Goal: Find specific page/section: Find specific page/section

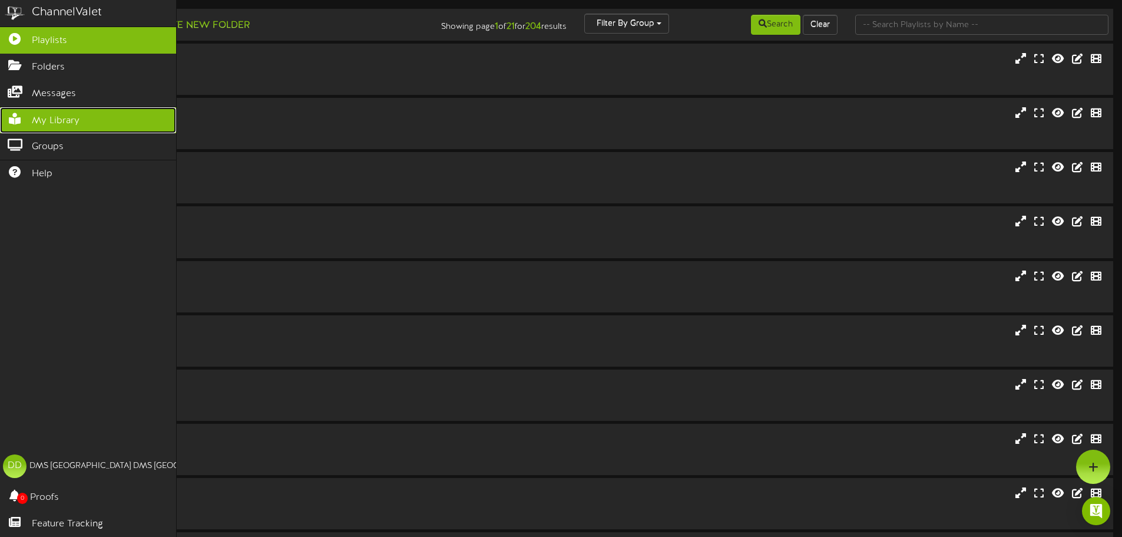
click at [22, 115] on icon at bounding box center [14, 117] width 29 height 9
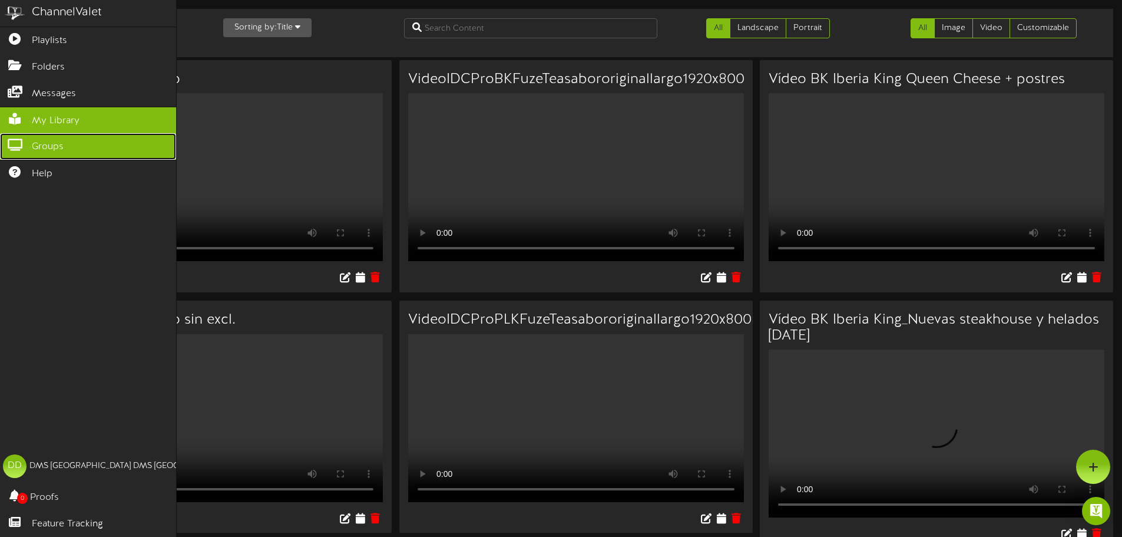
click at [31, 142] on link "Groups" at bounding box center [88, 146] width 176 height 27
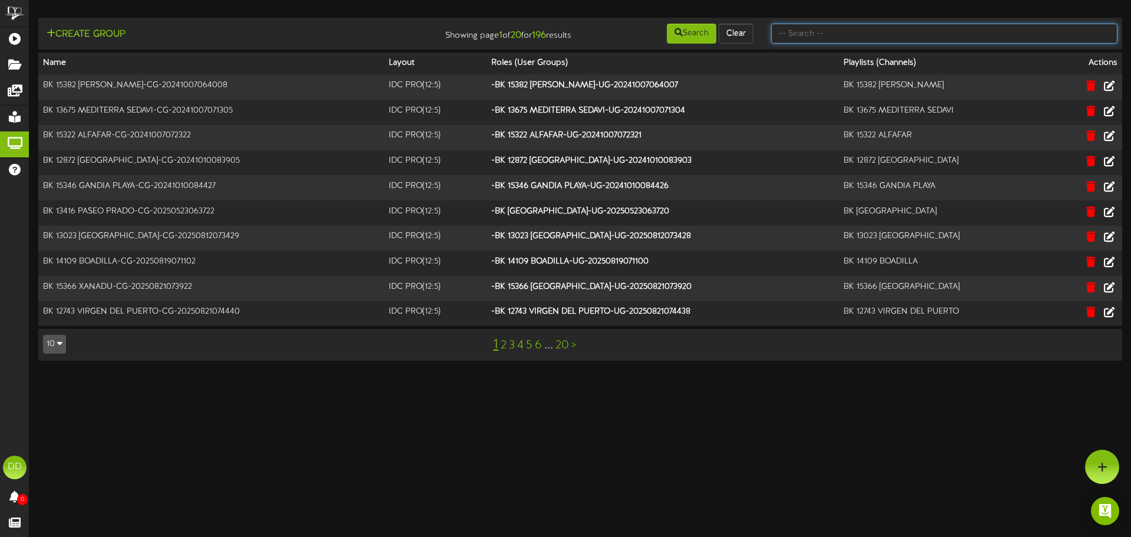
click at [810, 33] on input "text" at bounding box center [944, 34] width 346 height 20
type input "BK Iberia"
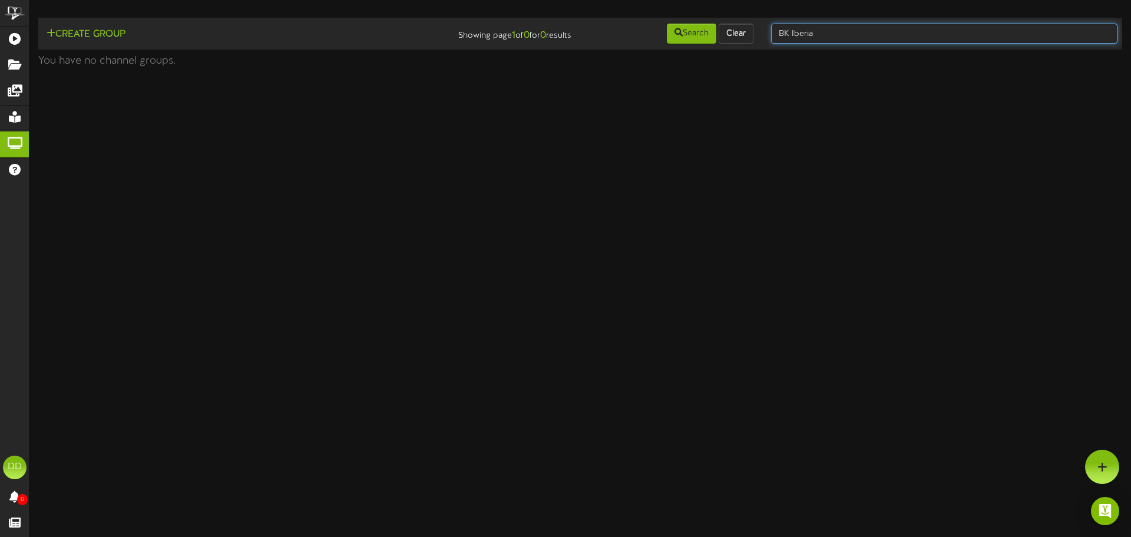
drag, startPoint x: 831, startPoint y: 36, endPoint x: 772, endPoint y: 33, distance: 59.0
click at [772, 33] on input "BK Iberia" at bounding box center [944, 34] width 346 height 20
type input "PLK"
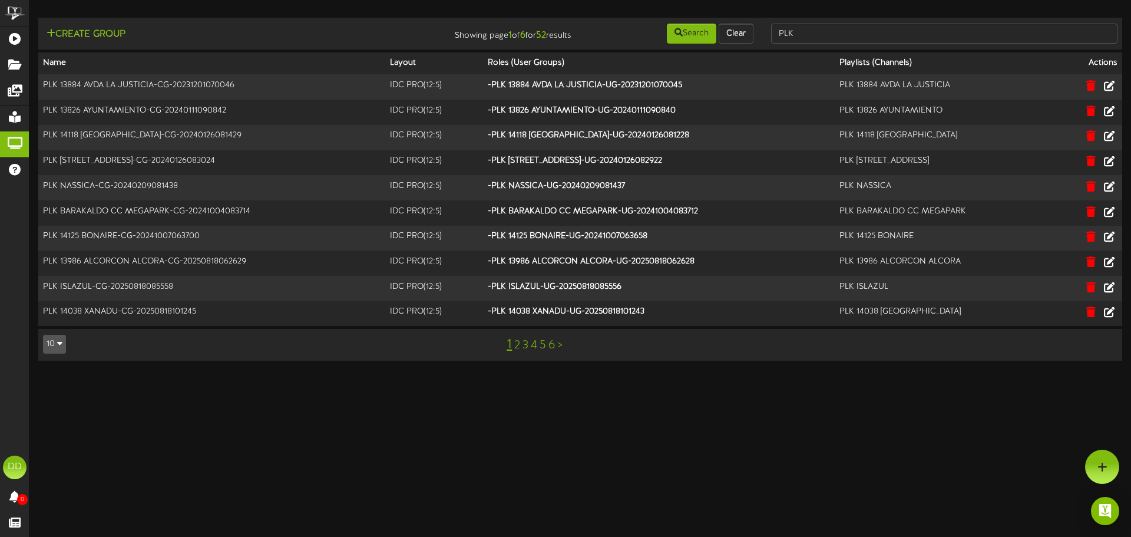
click at [560, 345] on link ">" at bounding box center [560, 345] width 5 height 13
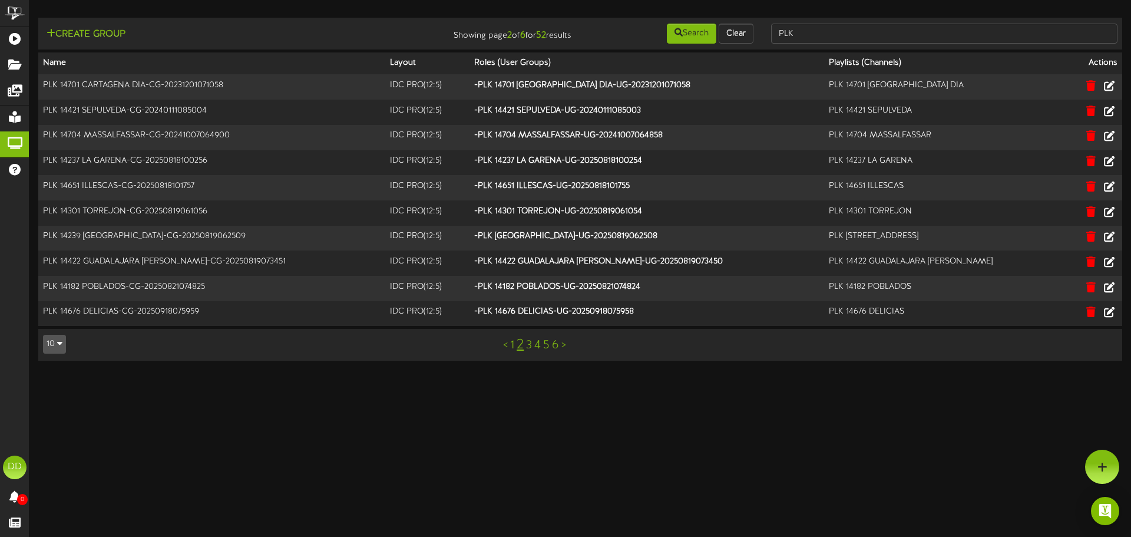
click at [554, 346] on link "6" at bounding box center [555, 345] width 7 height 13
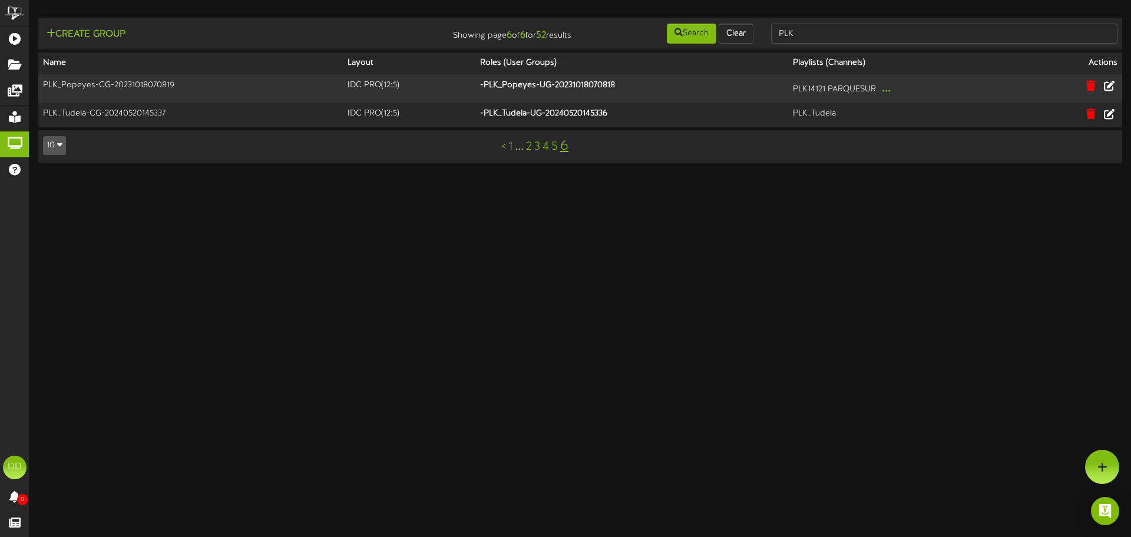
click at [557, 146] on link "5" at bounding box center [554, 146] width 6 height 13
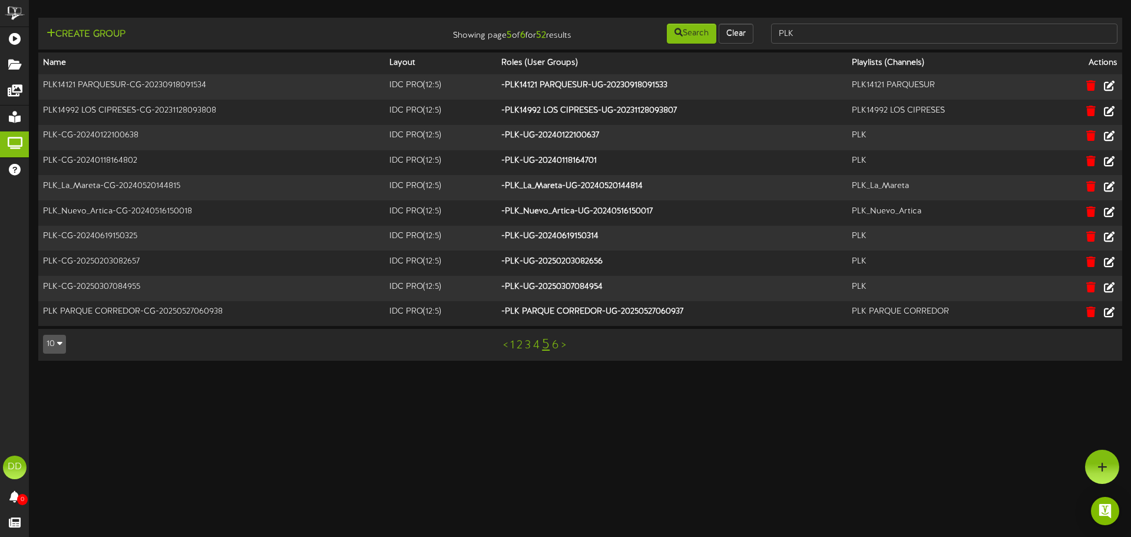
click at [536, 346] on link "4" at bounding box center [536, 345] width 6 height 13
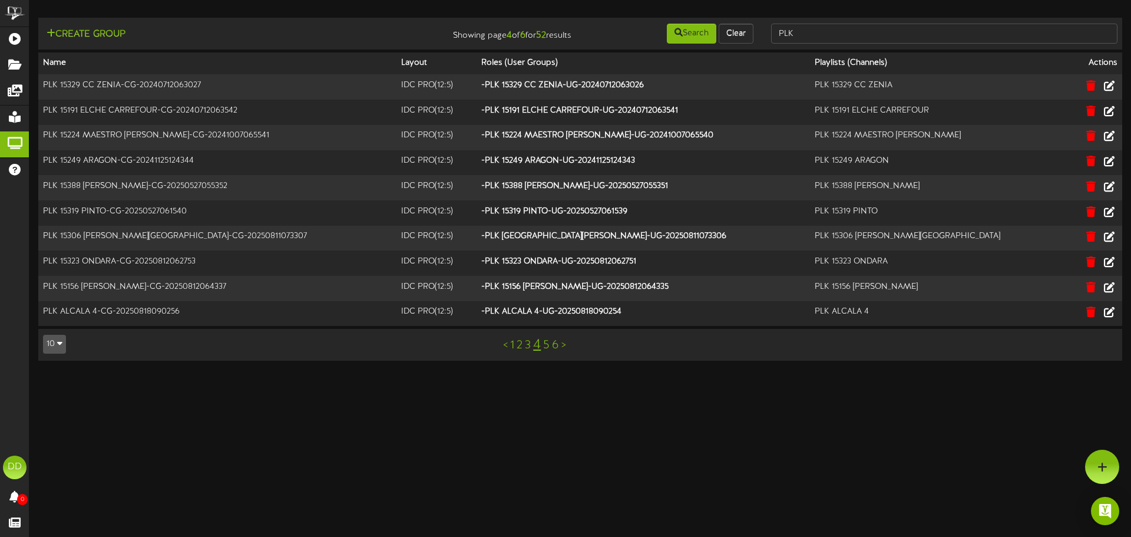
click at [530, 346] on link "3" at bounding box center [528, 345] width 6 height 13
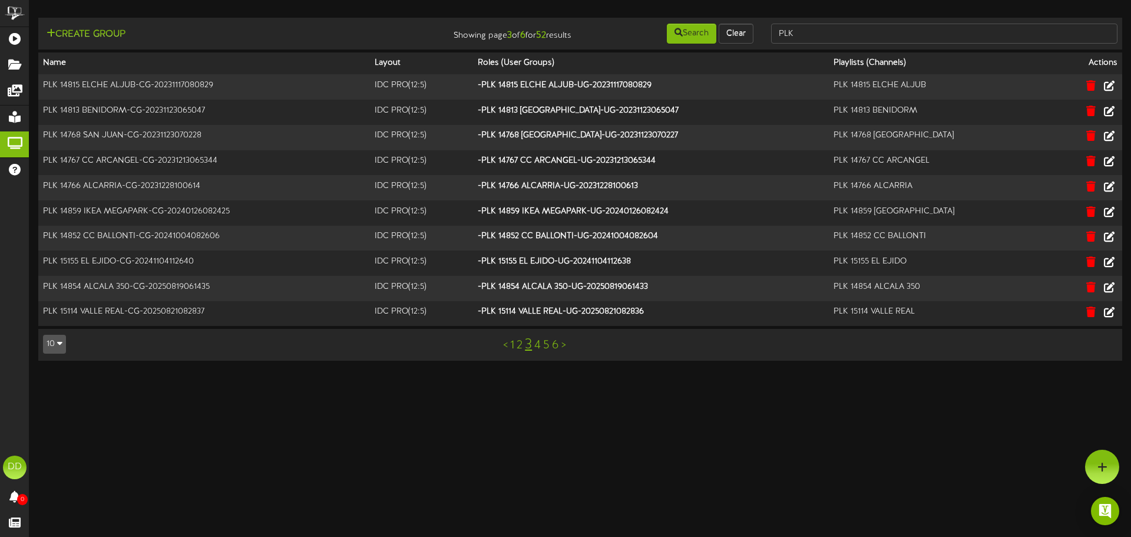
click at [517, 346] on link "2" at bounding box center [520, 345] width 6 height 13
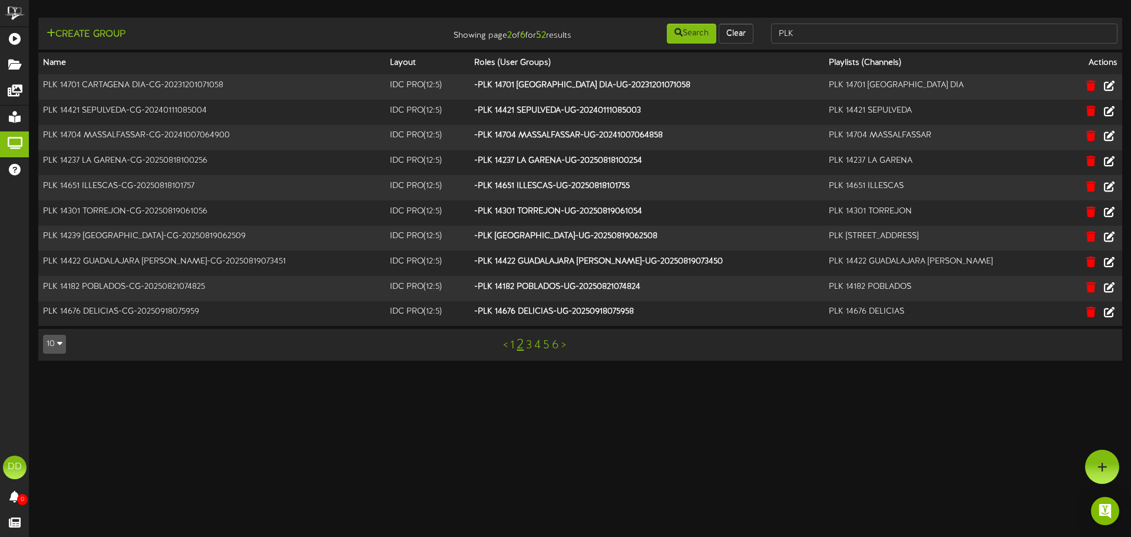
click at [557, 348] on link "6" at bounding box center [555, 345] width 7 height 13
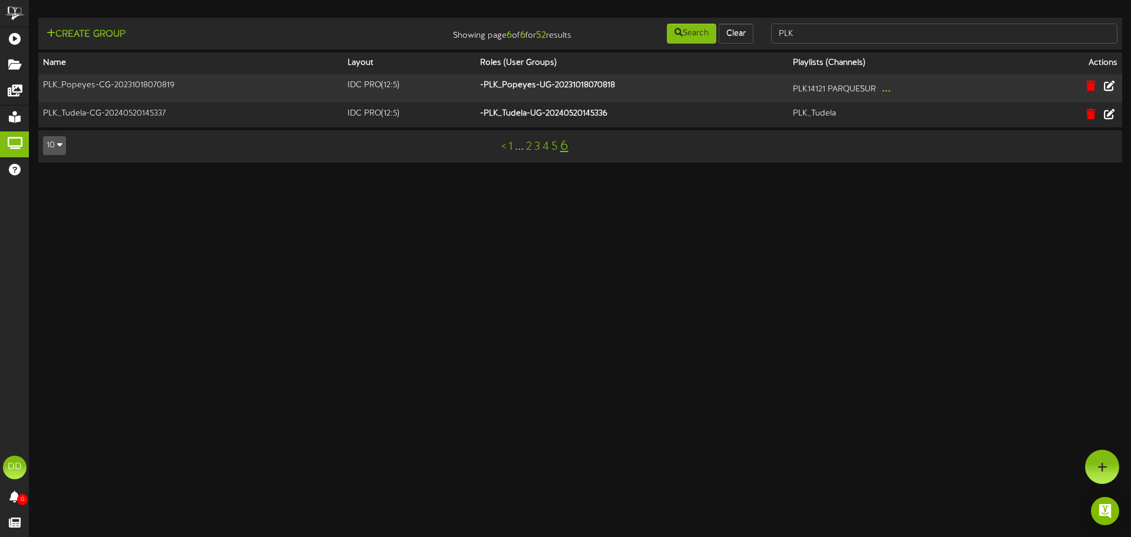
click at [555, 146] on link "5" at bounding box center [554, 146] width 6 height 13
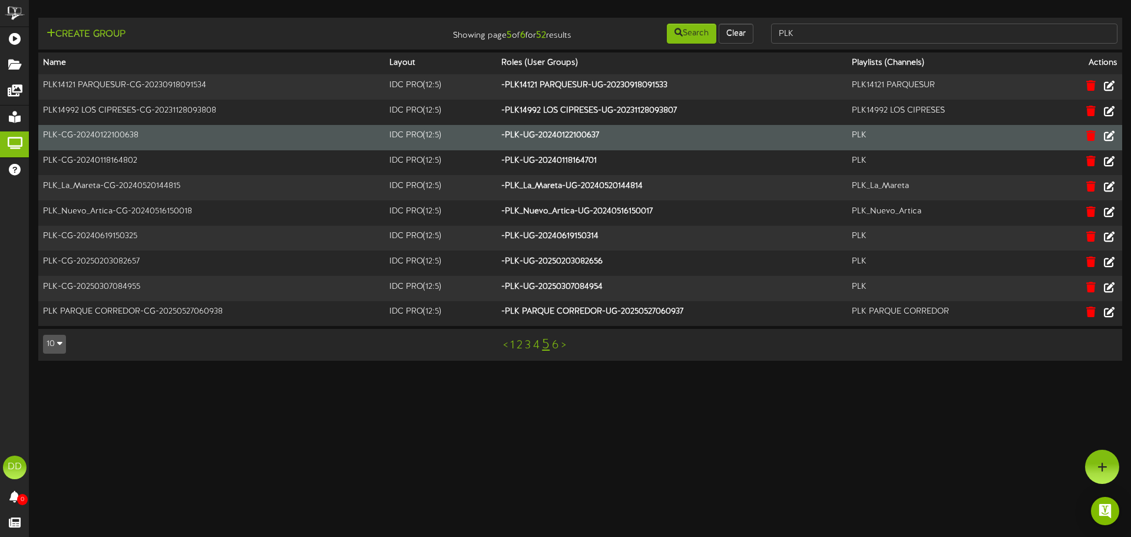
click at [75, 138] on td "PLK-CG-20240122100638" at bounding box center [211, 137] width 346 height 25
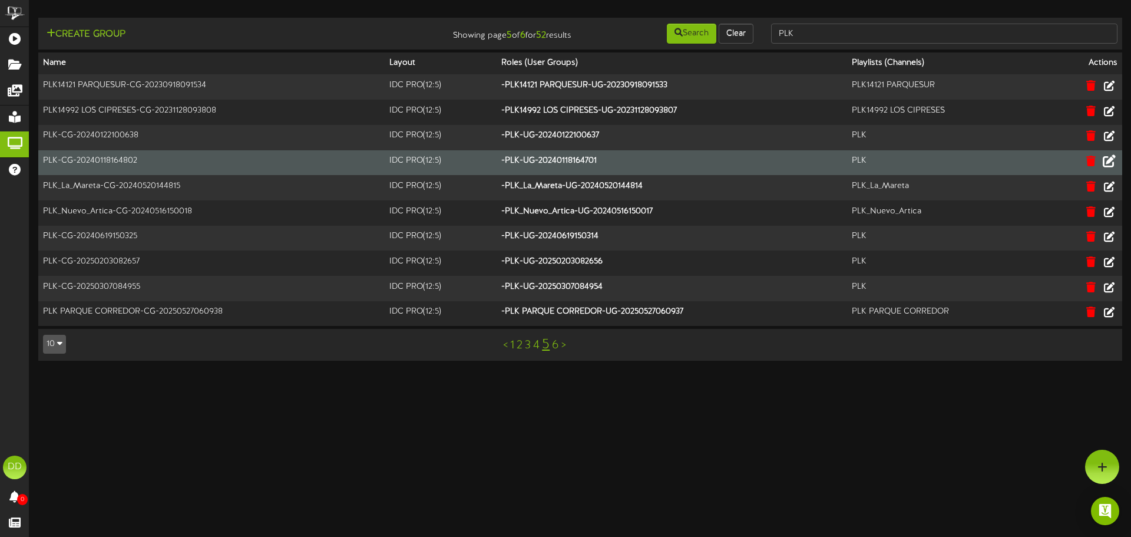
click at [1109, 160] on icon at bounding box center [1109, 160] width 13 height 13
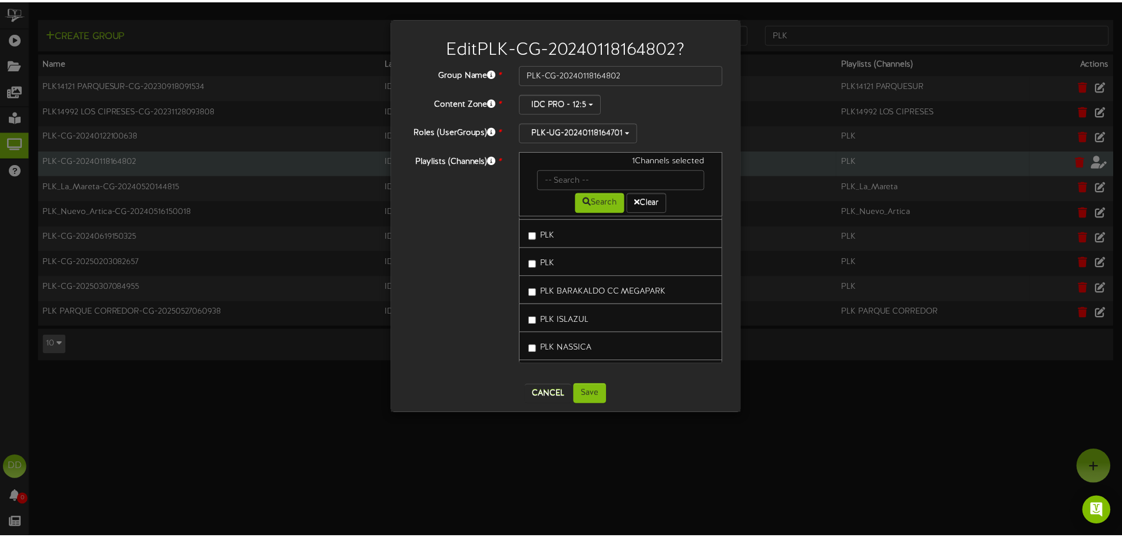
scroll to position [4360, 0]
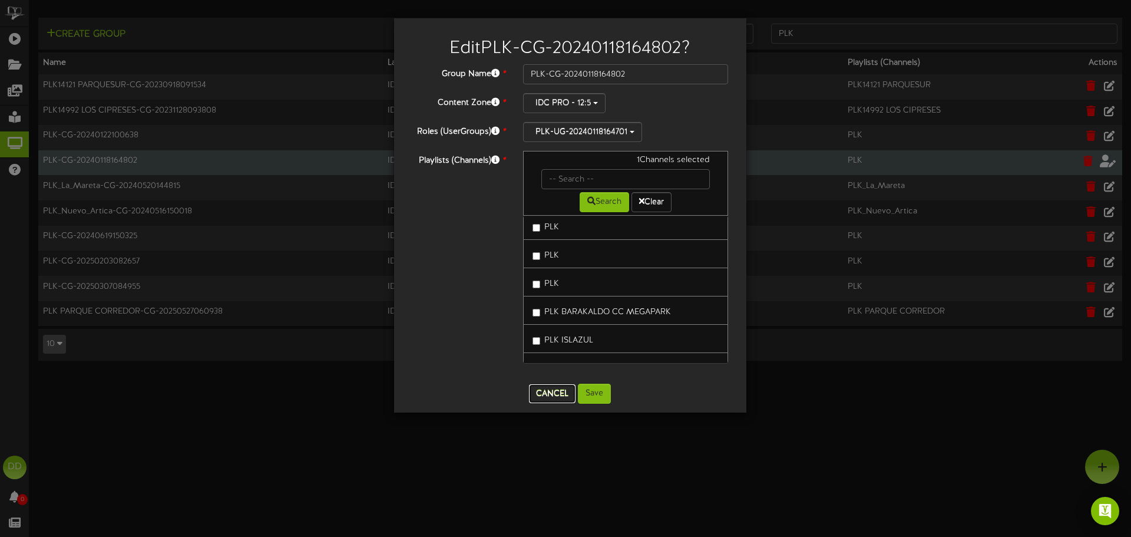
click at [545, 394] on button "Cancel" at bounding box center [552, 393] width 47 height 19
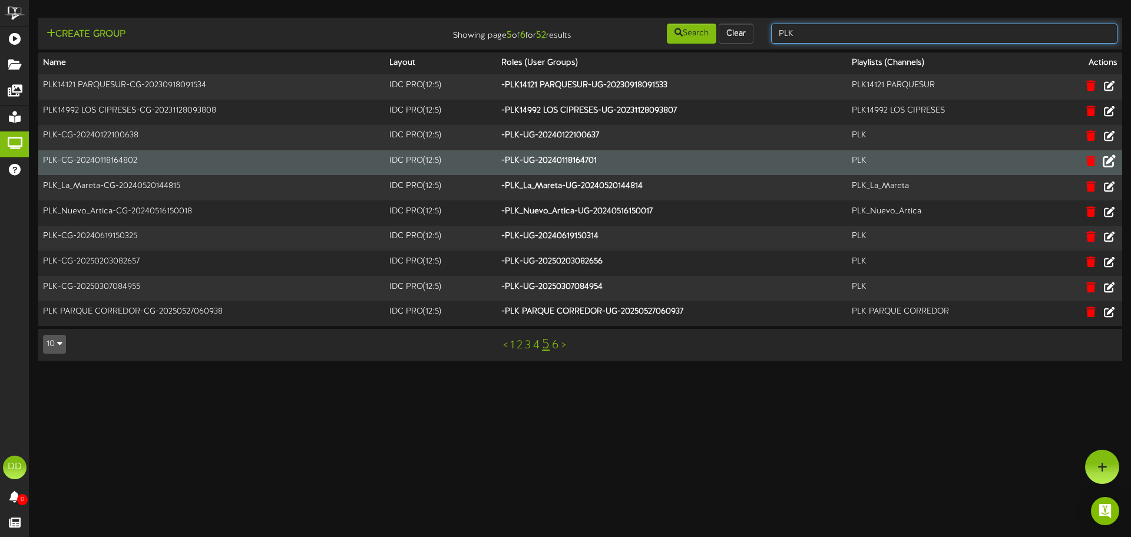
drag, startPoint x: 807, startPoint y: 34, endPoint x: 751, endPoint y: 19, distance: 57.7
click at [751, 24] on div "Create Group Showing page 5 of 6 for 52 results Search Clear PLK" at bounding box center [580, 33] width 1092 height 22
type input "BK [GEOGRAPHIC_DATA]"
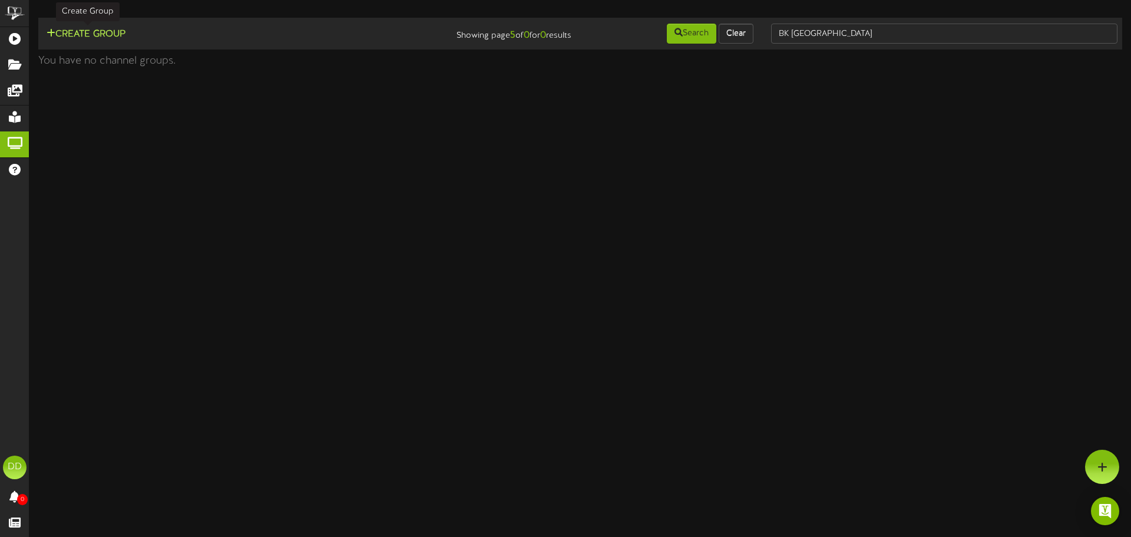
click at [51, 33] on icon at bounding box center [51, 32] width 9 height 9
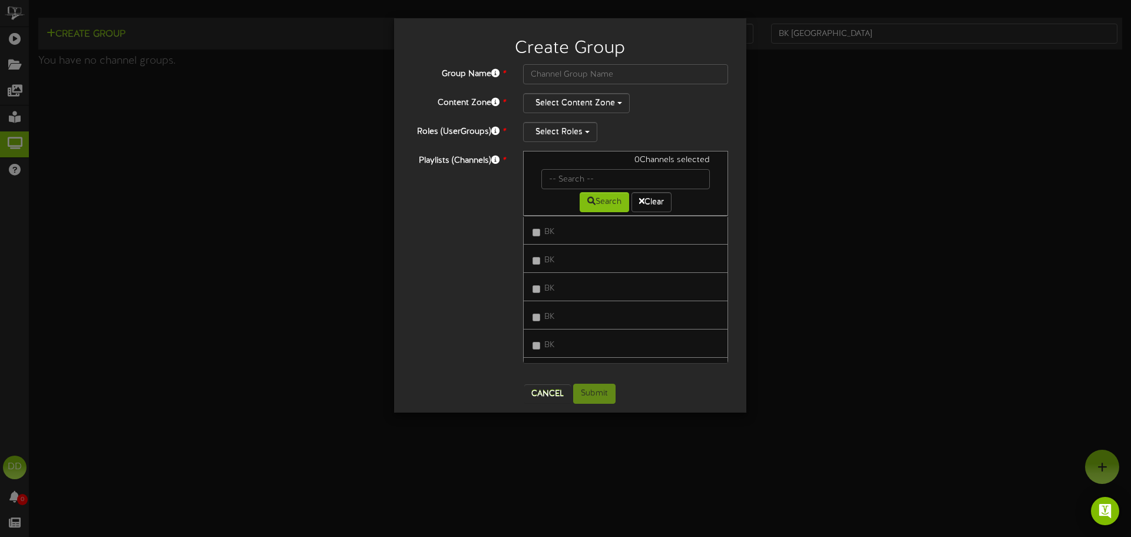
click at [6, 109] on div "Create Group Group Name * Content Zone * Select Content Zone Roles (UserGroups)…" at bounding box center [565, 268] width 1131 height 537
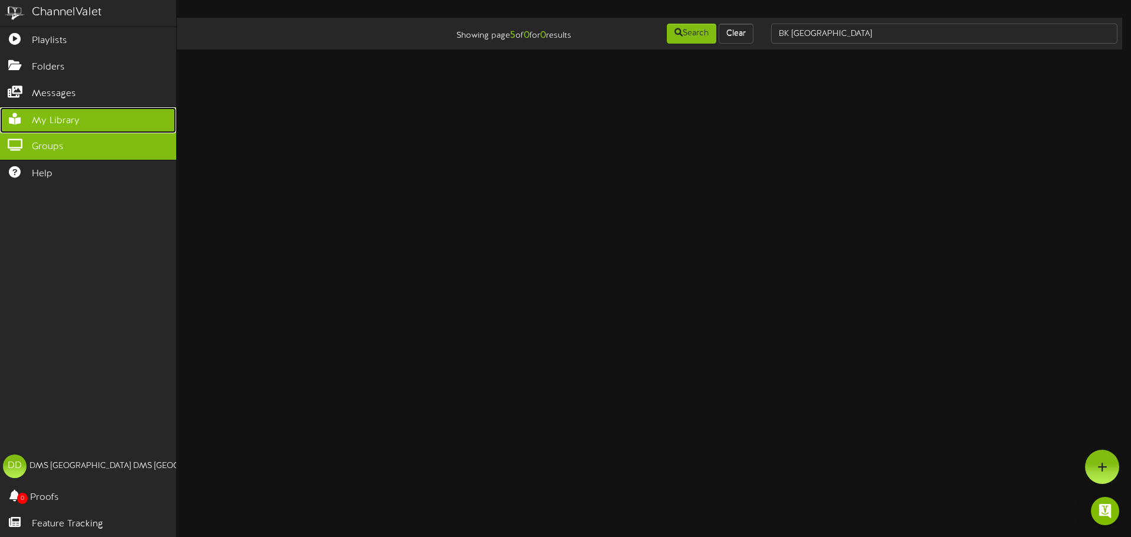
click at [12, 114] on icon at bounding box center [14, 117] width 29 height 9
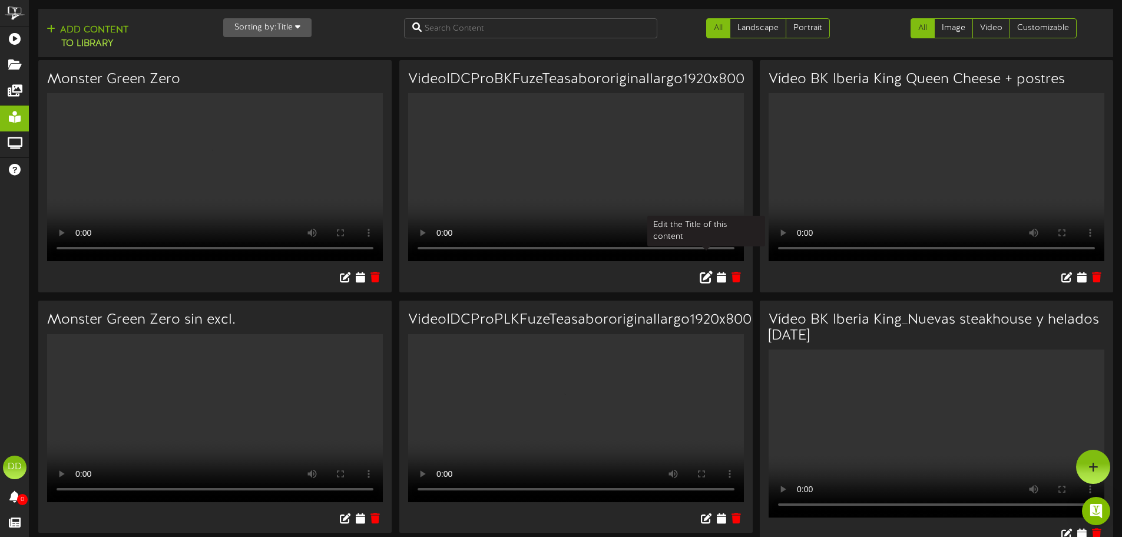
click at [706, 270] on icon at bounding box center [706, 276] width 13 height 13
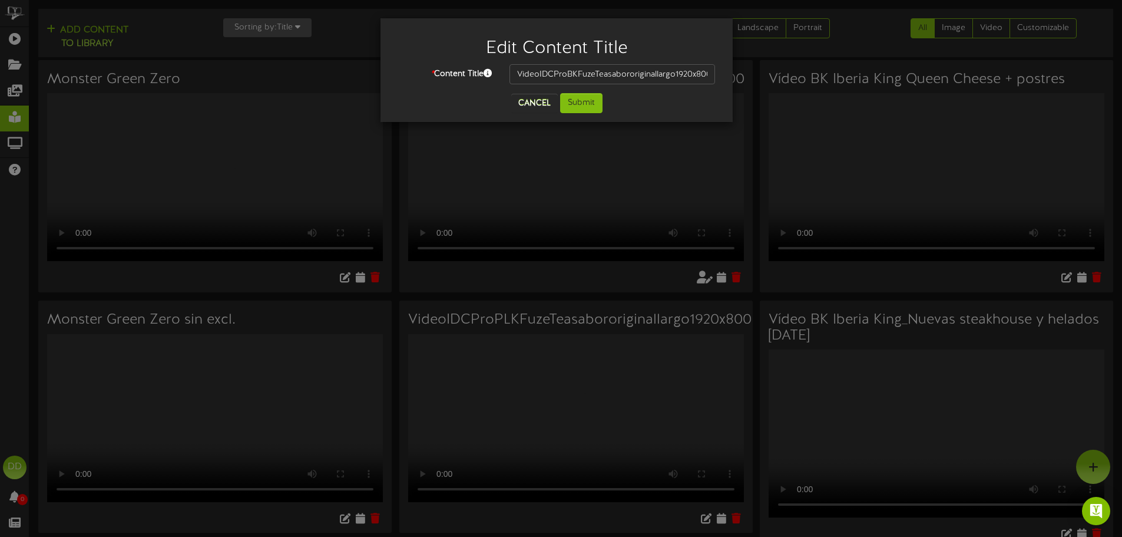
click at [612, 277] on div "Edit Content Title * Content Title VideoIDCProBKFuzeTeasabororiginallargo1920x8…" at bounding box center [561, 268] width 1122 height 537
